Goal: Task Accomplishment & Management: Use online tool/utility

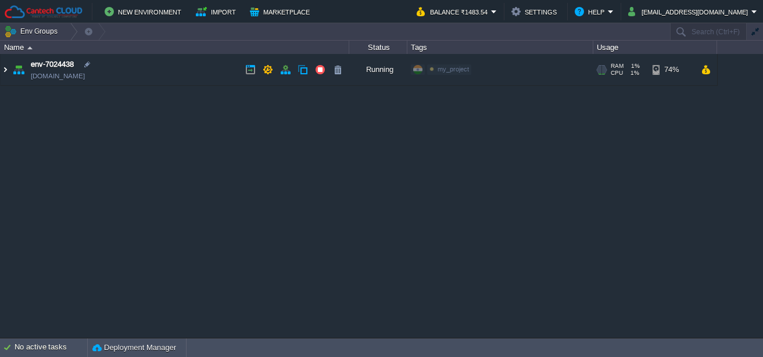
click at [6, 70] on img at bounding box center [5, 69] width 9 height 31
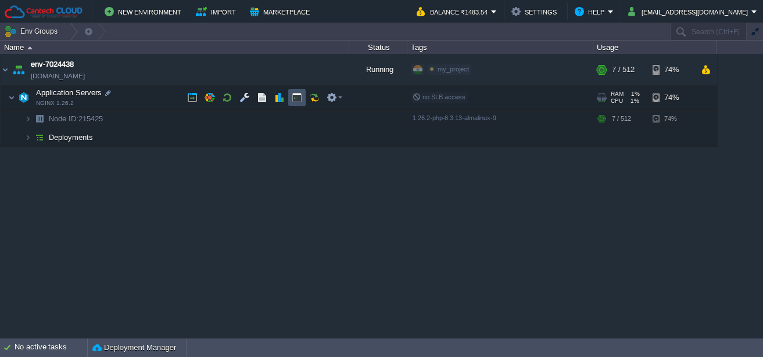
click at [296, 100] on button "button" at bounding box center [297, 97] width 10 height 10
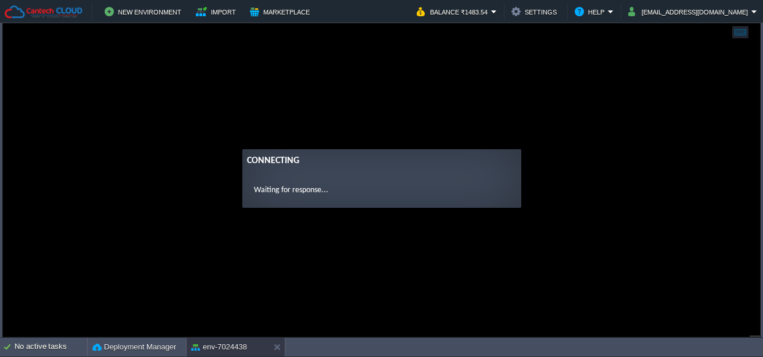
scroll to position [6, 0]
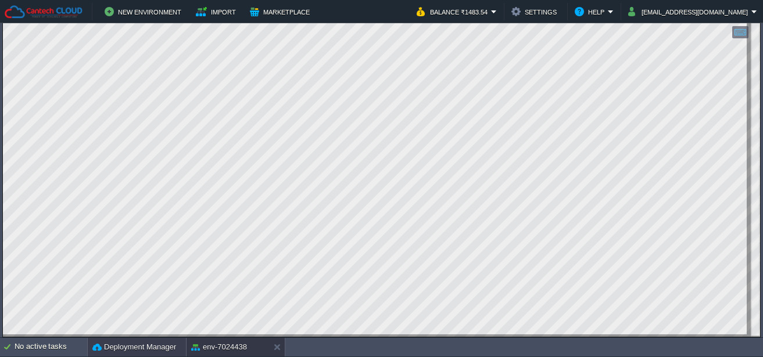
click at [128, 342] on button "Deployment Manager" at bounding box center [134, 348] width 84 height 12
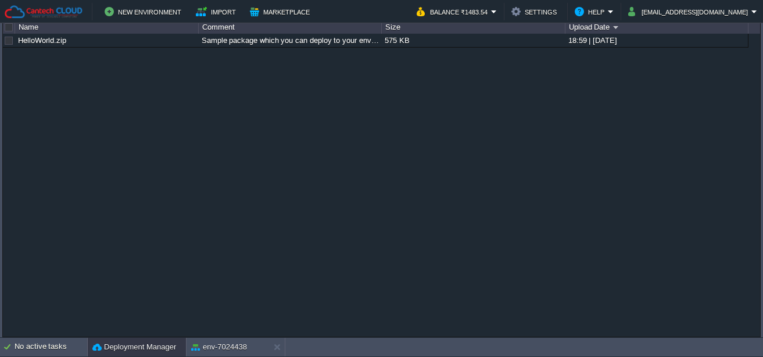
click at [128, 342] on button "Deployment Manager" at bounding box center [134, 348] width 84 height 12
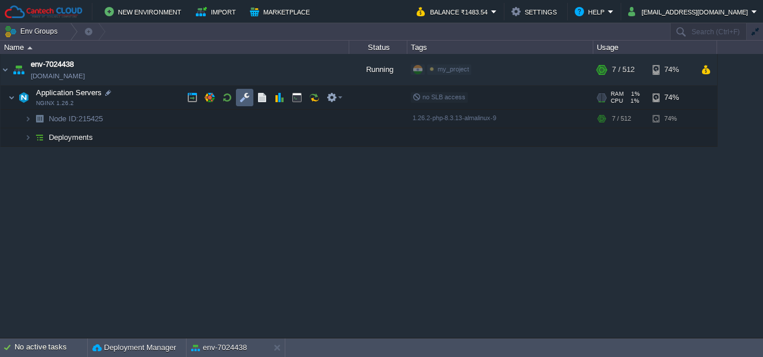
click at [239, 98] on td at bounding box center [244, 97] width 17 height 17
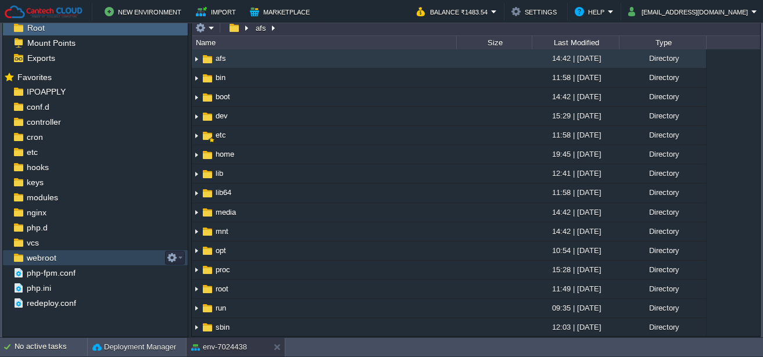
click at [52, 261] on span "webroot" at bounding box center [41, 258] width 34 height 10
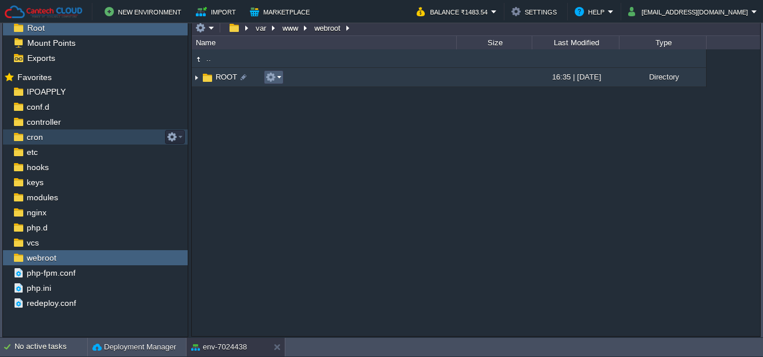
click at [280, 80] on em at bounding box center [274, 77] width 16 height 10
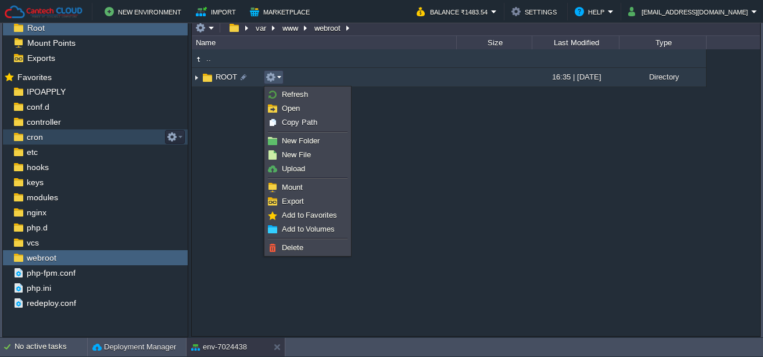
click at [316, 80] on td "ROOT" at bounding box center [324, 77] width 264 height 19
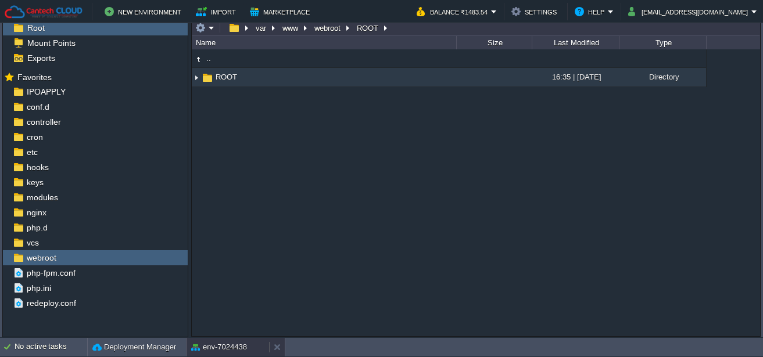
click at [241, 344] on button "env-7024438" at bounding box center [219, 348] width 56 height 12
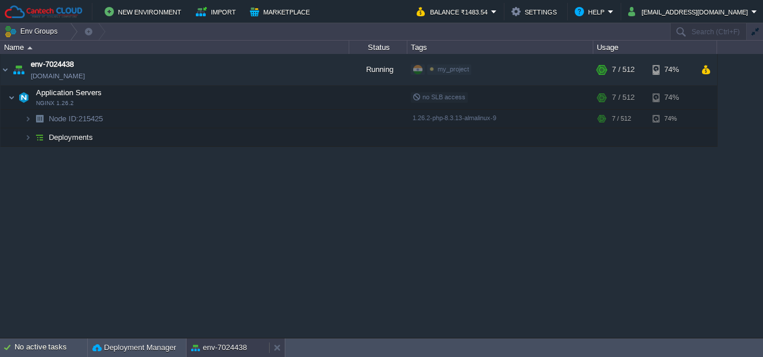
click at [216, 354] on div "env-7024438" at bounding box center [228, 348] width 83 height 19
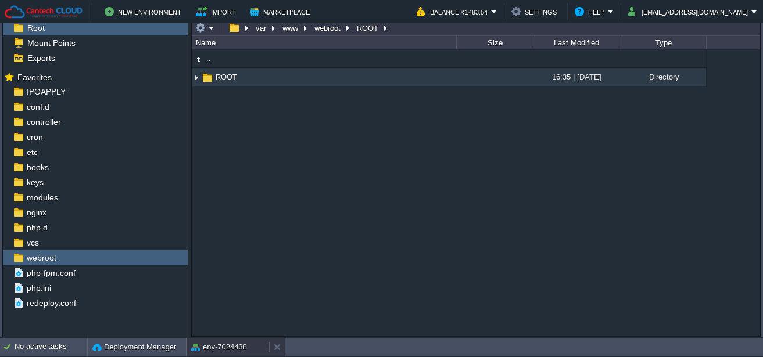
click at [216, 354] on div "env-7024438" at bounding box center [228, 347] width 83 height 19
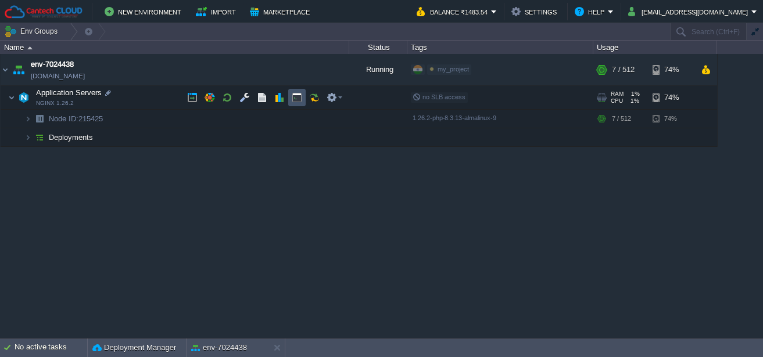
click at [295, 98] on button "button" at bounding box center [297, 97] width 10 height 10
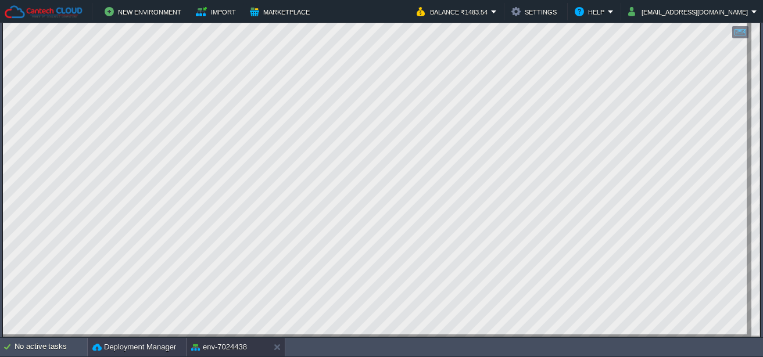
click at [141, 346] on button "Deployment Manager" at bounding box center [134, 348] width 84 height 12
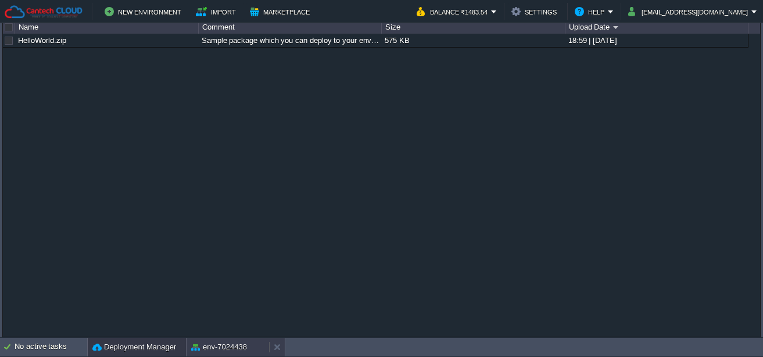
click at [214, 347] on button "env-7024438" at bounding box center [219, 348] width 56 height 12
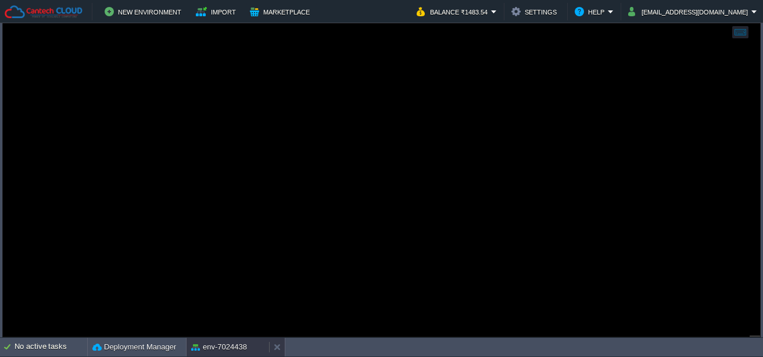
click at [194, 346] on button "env-7024438" at bounding box center [219, 348] width 56 height 12
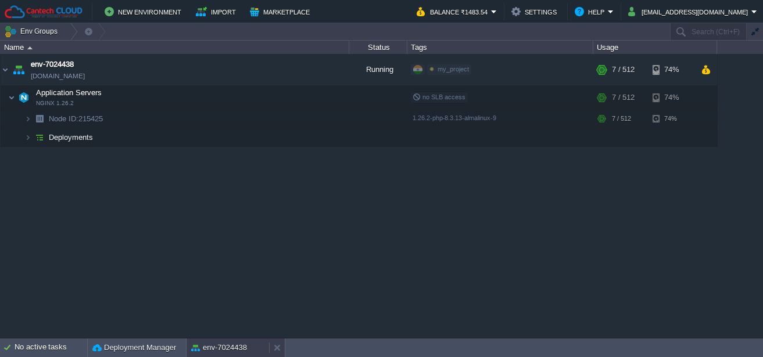
click at [194, 346] on button "env-7024438" at bounding box center [219, 348] width 56 height 12
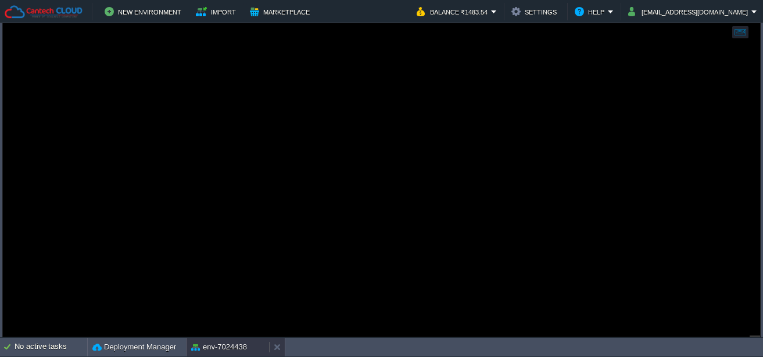
click at [194, 346] on button "env-7024438" at bounding box center [219, 348] width 56 height 12
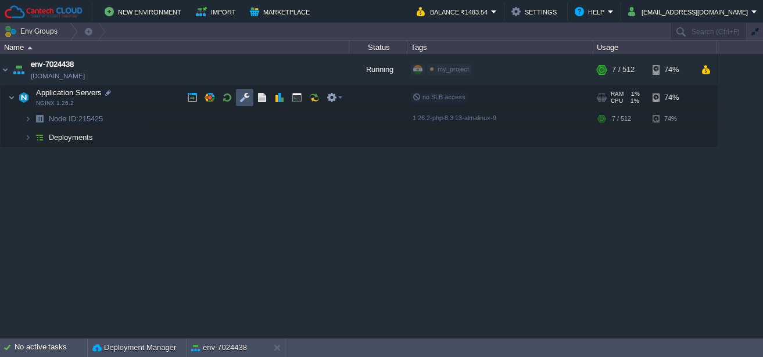
click at [241, 97] on button "button" at bounding box center [244, 97] width 10 height 10
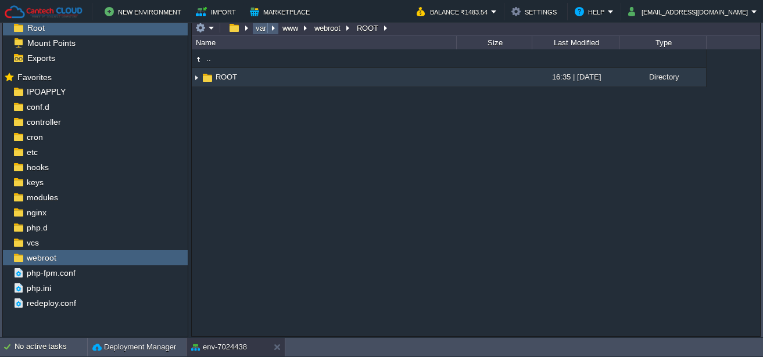
click at [275, 31] on em "var" at bounding box center [265, 28] width 23 height 10
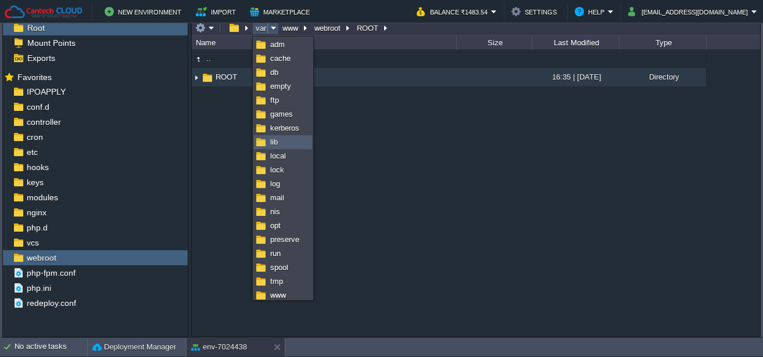
click at [276, 139] on span "lib" at bounding box center [274, 142] width 8 height 9
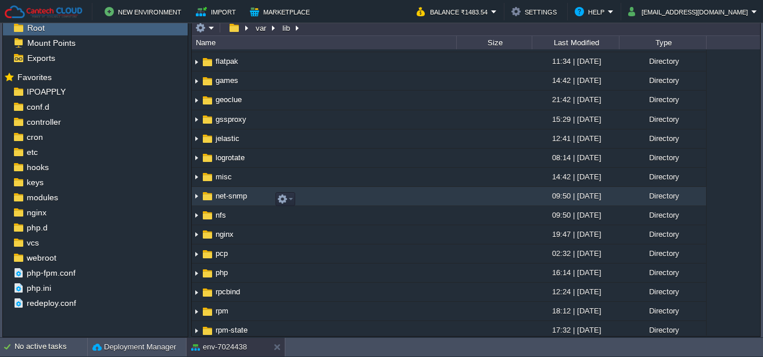
scroll to position [167, 0]
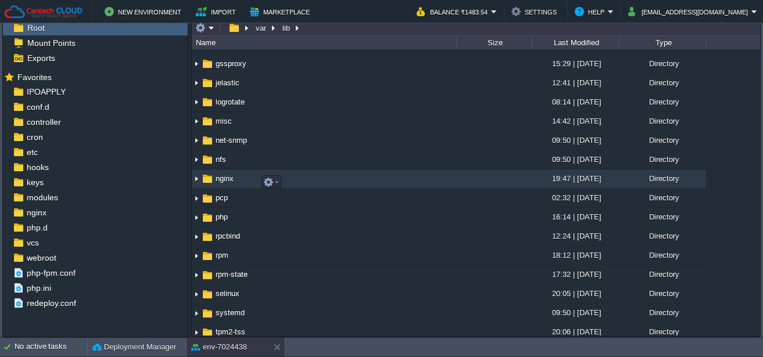
click at [311, 179] on td "nginx" at bounding box center [324, 179] width 264 height 19
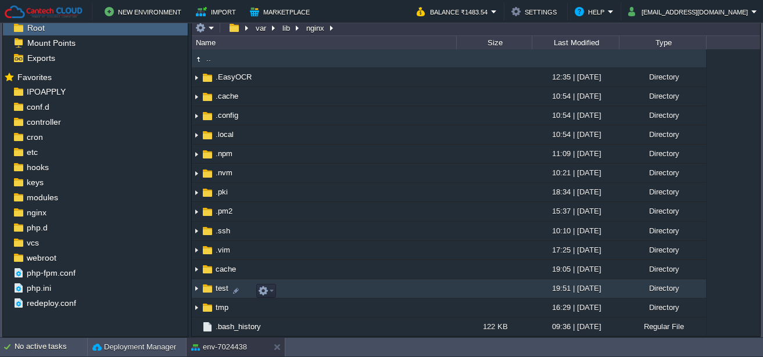
scroll to position [115, 0]
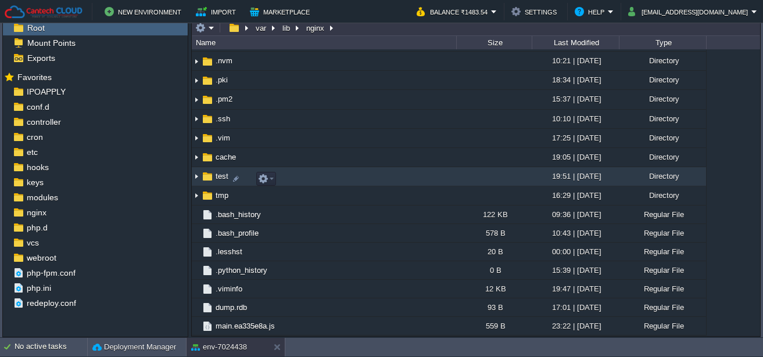
click at [302, 174] on td "test" at bounding box center [324, 176] width 264 height 19
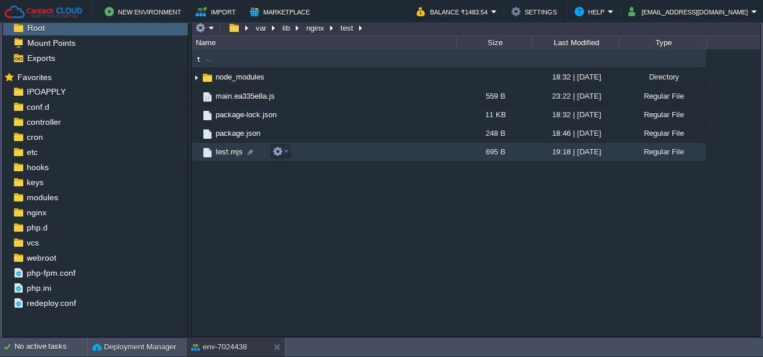
click at [350, 154] on td "test.mjs" at bounding box center [324, 152] width 264 height 19
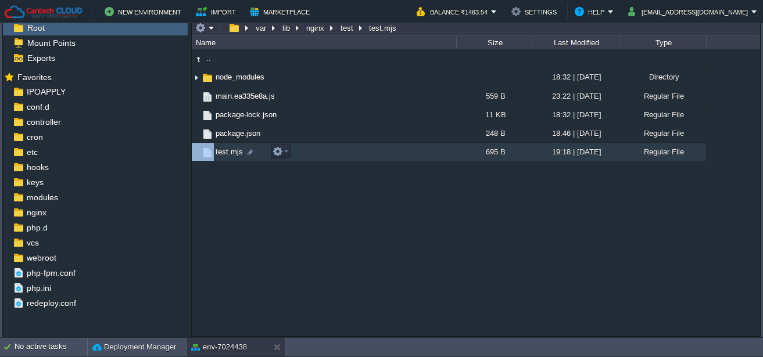
click at [350, 154] on td "test.mjs" at bounding box center [324, 152] width 264 height 19
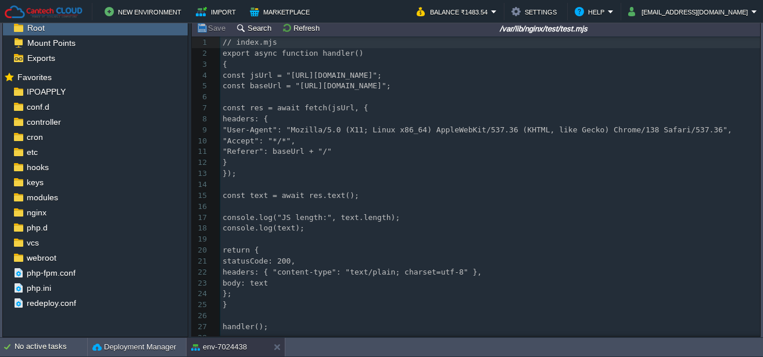
scroll to position [0, 0]
type textarea "// index.mjs export async function handler() { const jsUrl = "[URL][DOMAIN_NAME…"
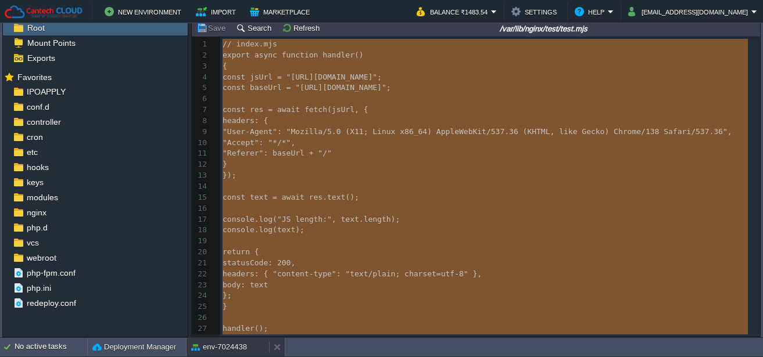
click at [205, 345] on button "env-7024438" at bounding box center [219, 348] width 56 height 12
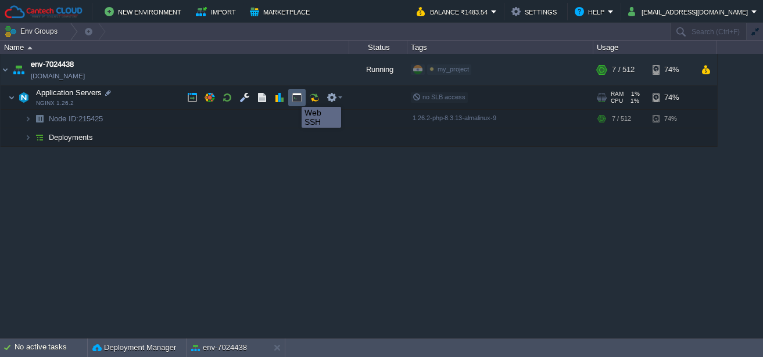
click at [293, 96] on button "button" at bounding box center [297, 97] width 10 height 10
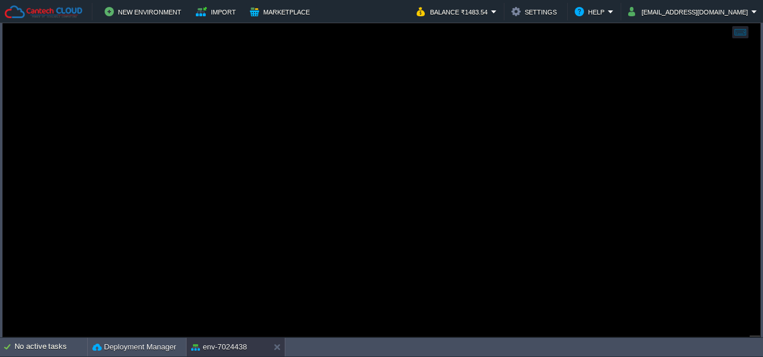
scroll to position [6, 0]
click at [235, 150] on div at bounding box center [381, 178] width 757 height 317
click at [345, 123] on div at bounding box center [381, 178] width 757 height 317
click at [346, 123] on div at bounding box center [381, 178] width 757 height 317
click at [348, 123] on div at bounding box center [381, 178] width 757 height 317
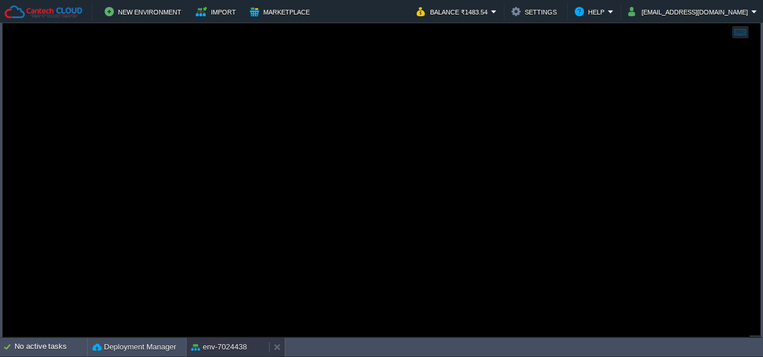
click at [227, 352] on button "env-7024438" at bounding box center [219, 348] width 56 height 12
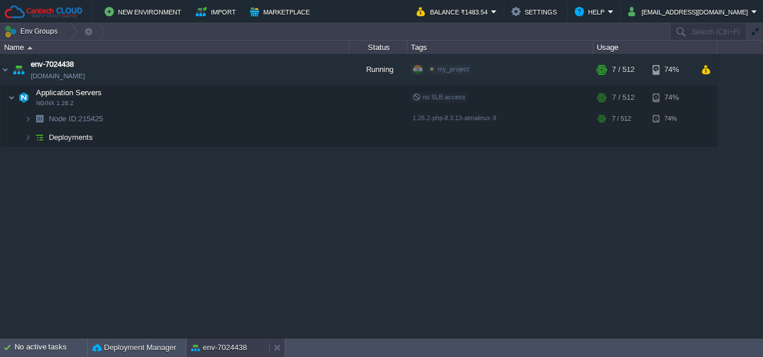
click at [227, 342] on div "env-7024438" at bounding box center [228, 348] width 83 height 19
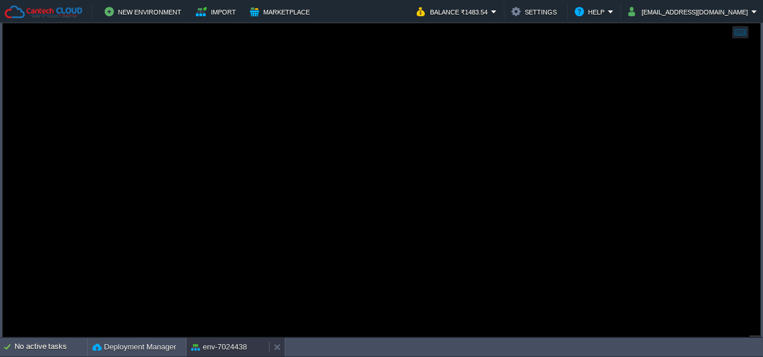
click at [253, 347] on div "env-7024438" at bounding box center [228, 347] width 83 height 19
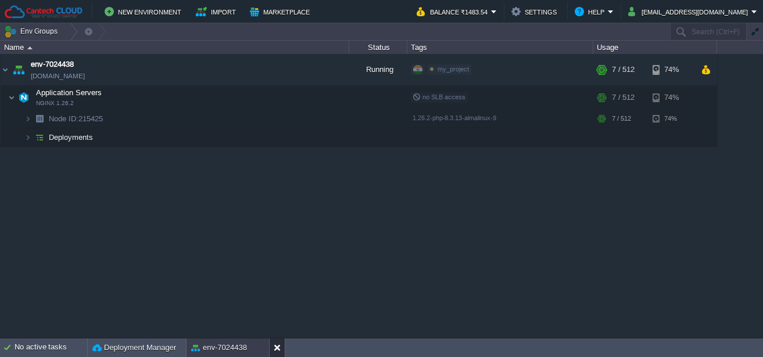
click at [273, 346] on div at bounding box center [277, 348] width 16 height 19
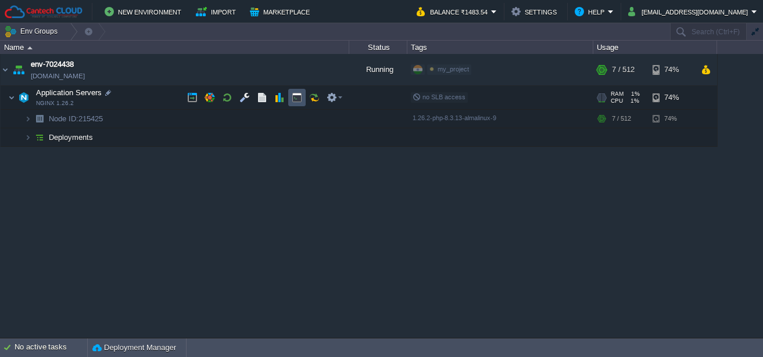
click at [292, 96] on button "button" at bounding box center [297, 97] width 10 height 10
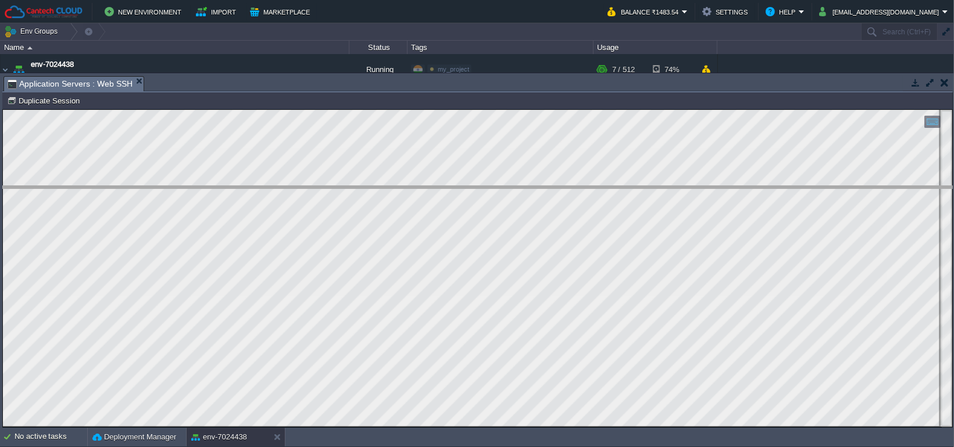
drag, startPoint x: 223, startPoint y: 91, endPoint x: 246, endPoint y: 196, distance: 108.3
click at [247, 198] on body "New Environment Import Marketplace Bonus ₹0.00 Upgrade Account Balance ₹1483.54…" at bounding box center [477, 223] width 954 height 447
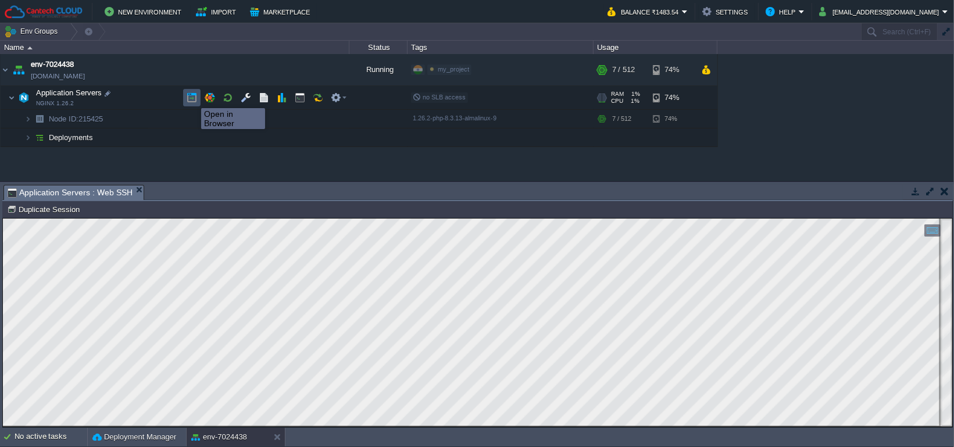
click at [192, 98] on button "button" at bounding box center [192, 97] width 10 height 10
click at [762, 188] on button "button" at bounding box center [944, 191] width 8 height 10
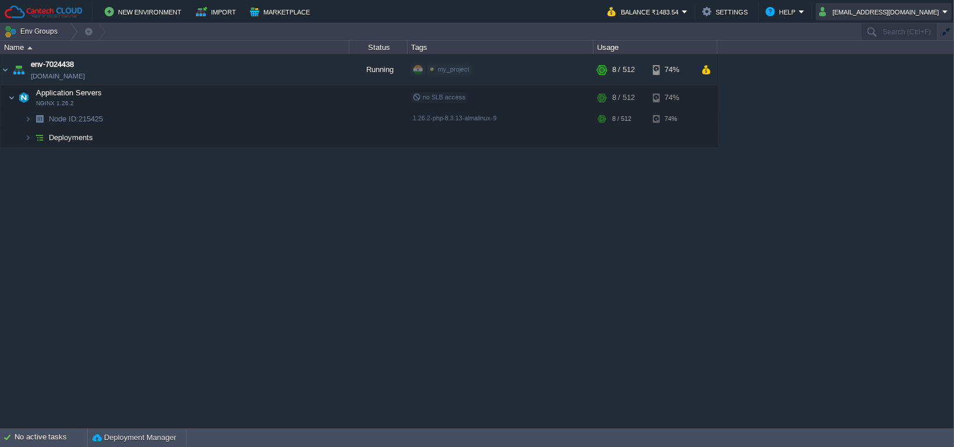
click at [762, 6] on button "[EMAIL_ADDRESS][DOMAIN_NAME]" at bounding box center [880, 12] width 123 height 14
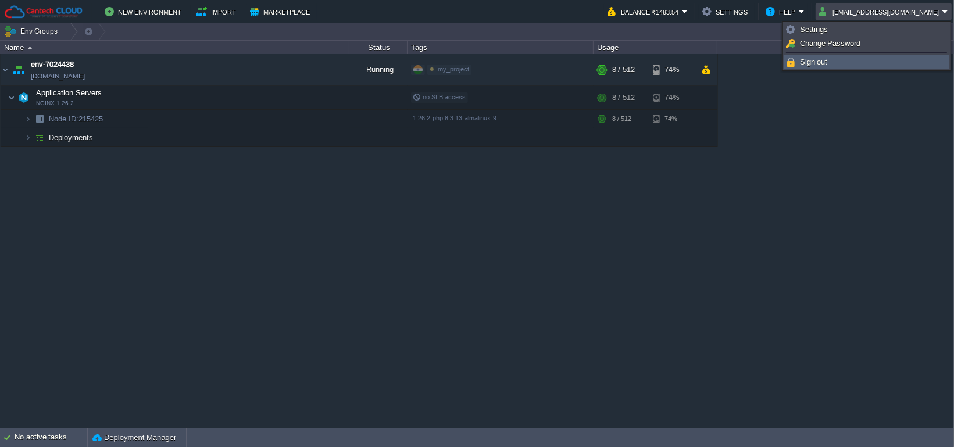
click at [762, 58] on link "Sign out" at bounding box center [866, 62] width 164 height 13
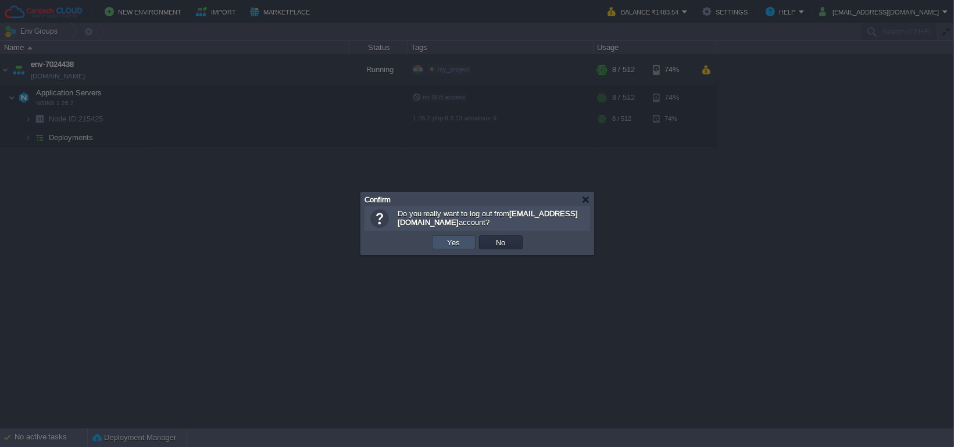
click at [454, 246] on button "Yes" at bounding box center [454, 242] width 20 height 10
